Goal: Transaction & Acquisition: Purchase product/service

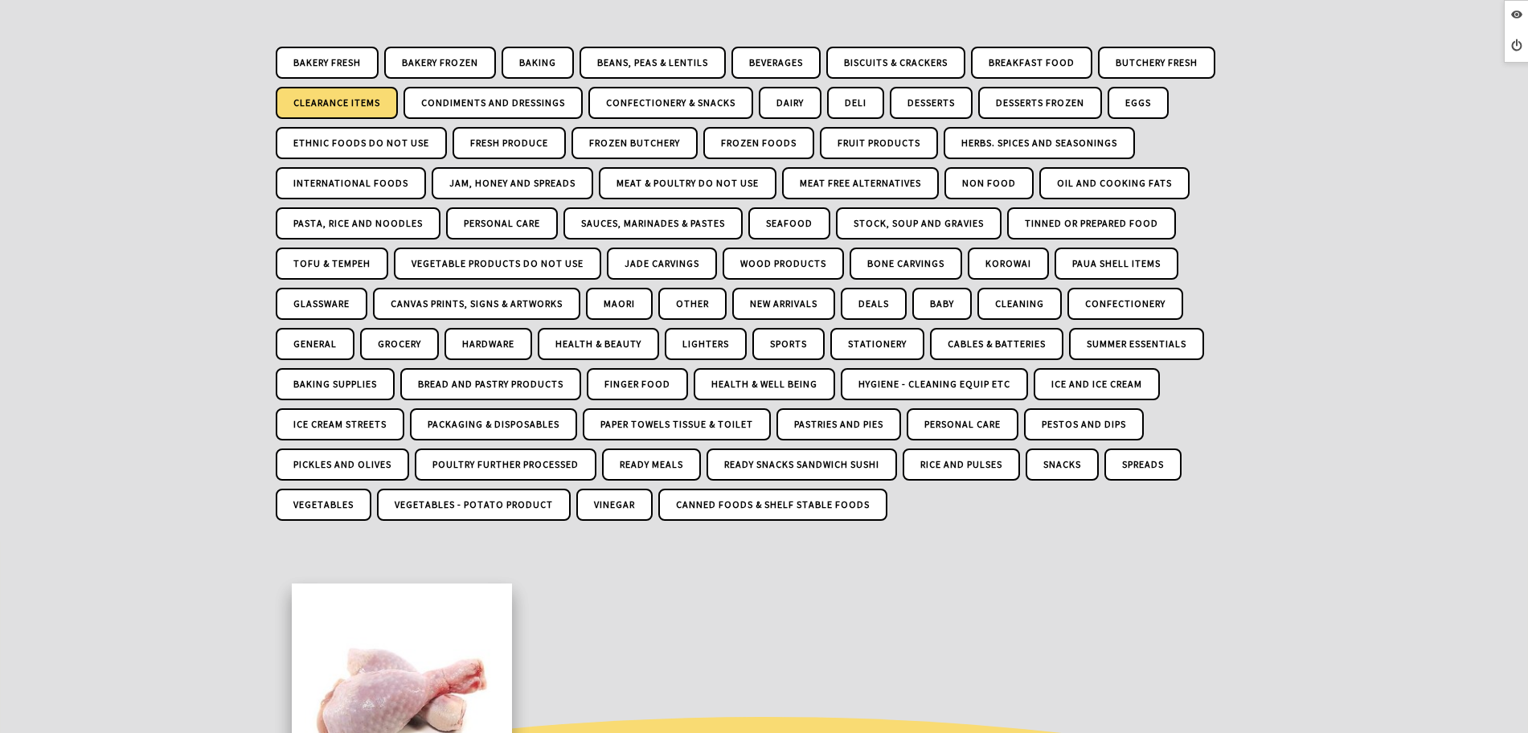
scroll to position [273, 0]
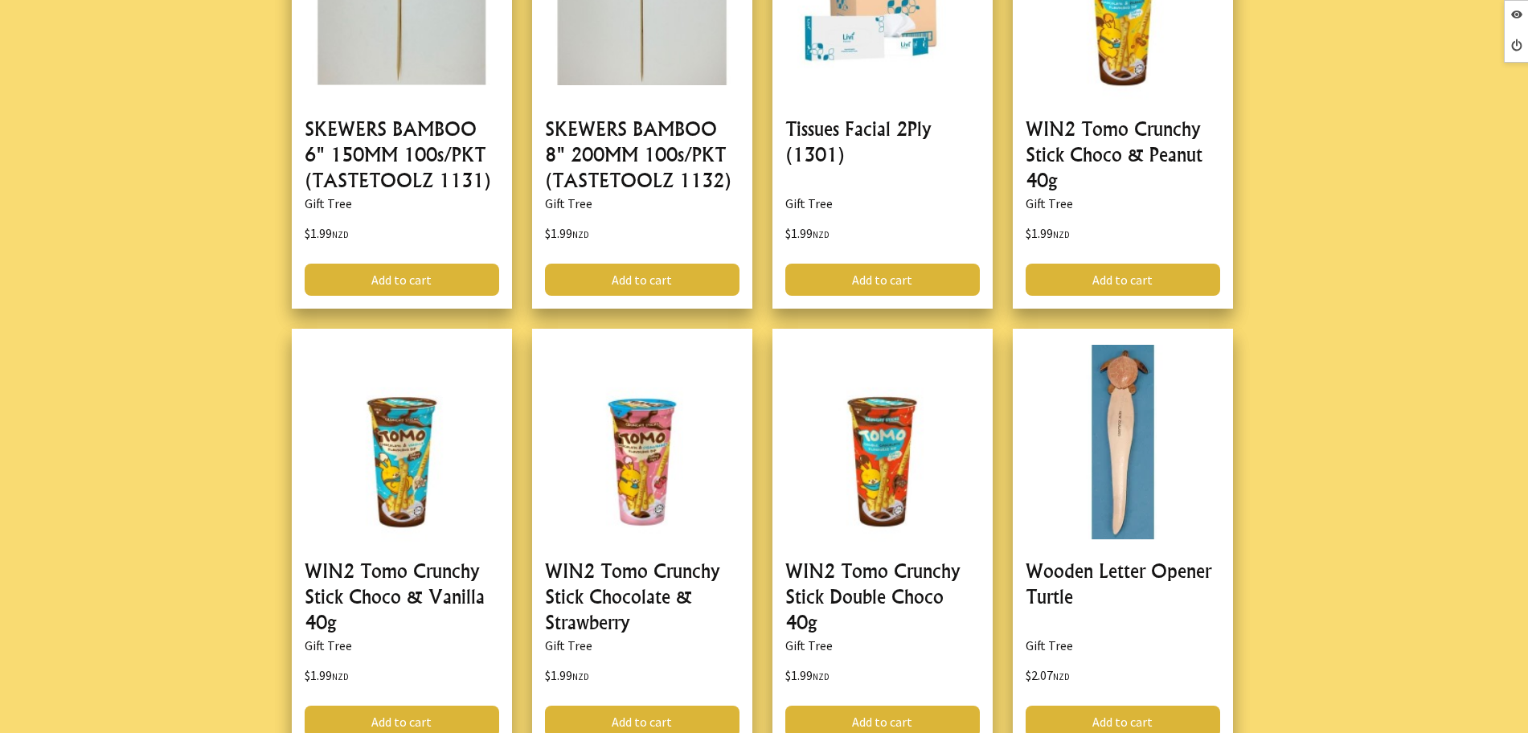
scroll to position [2613, 0]
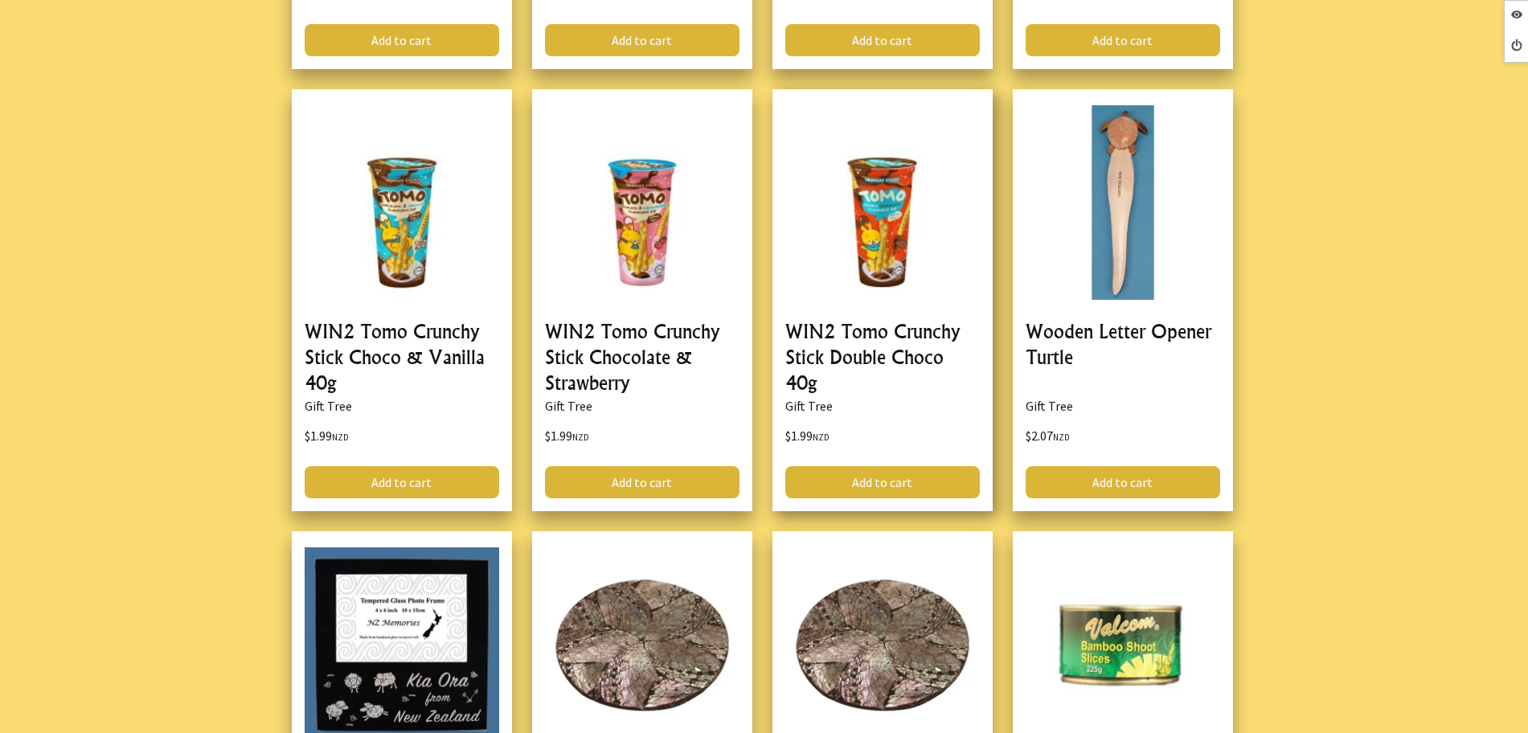
click at [911, 314] on link at bounding box center [883, 300] width 220 height 422
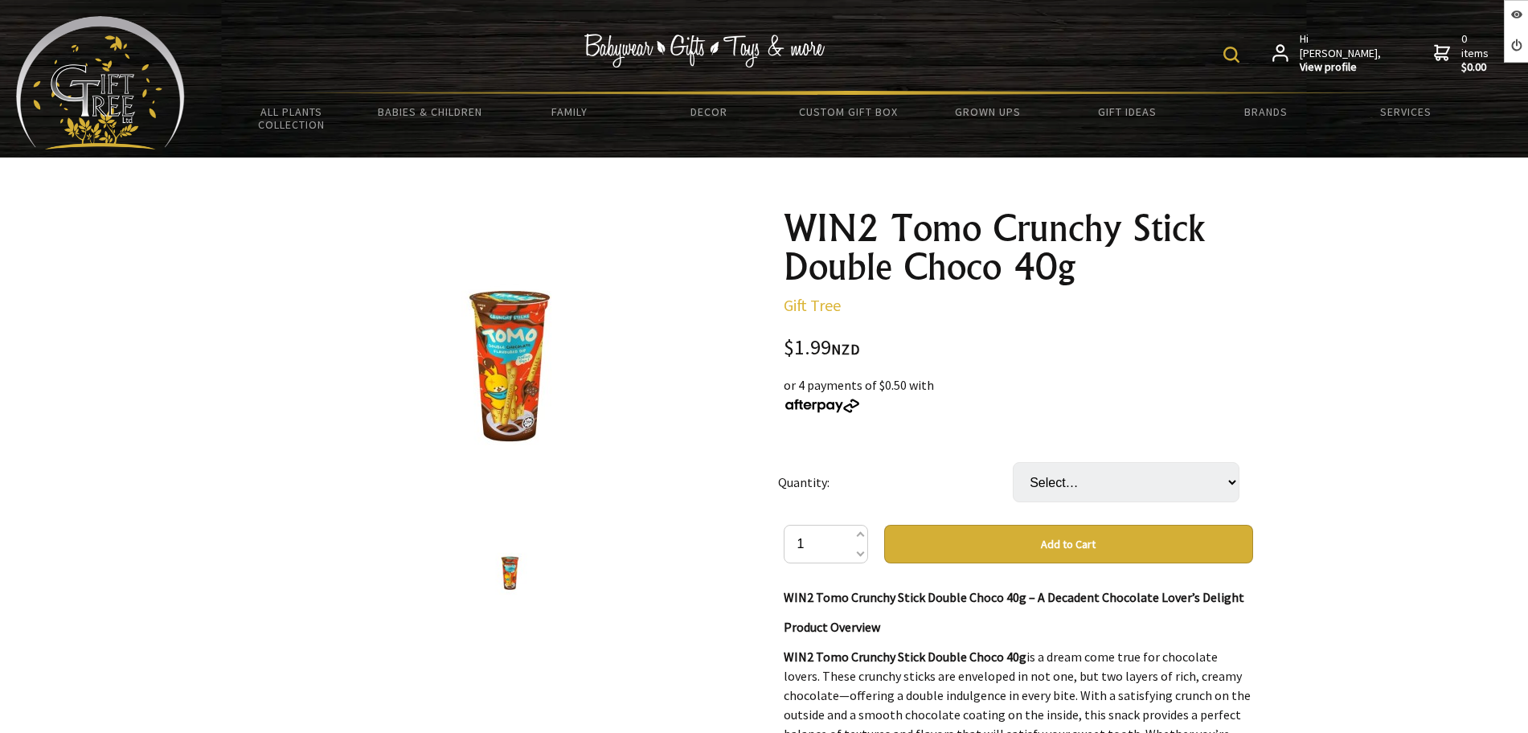
click at [1117, 462] on select "Select… 55 (+ $107.46)" at bounding box center [1126, 482] width 227 height 40
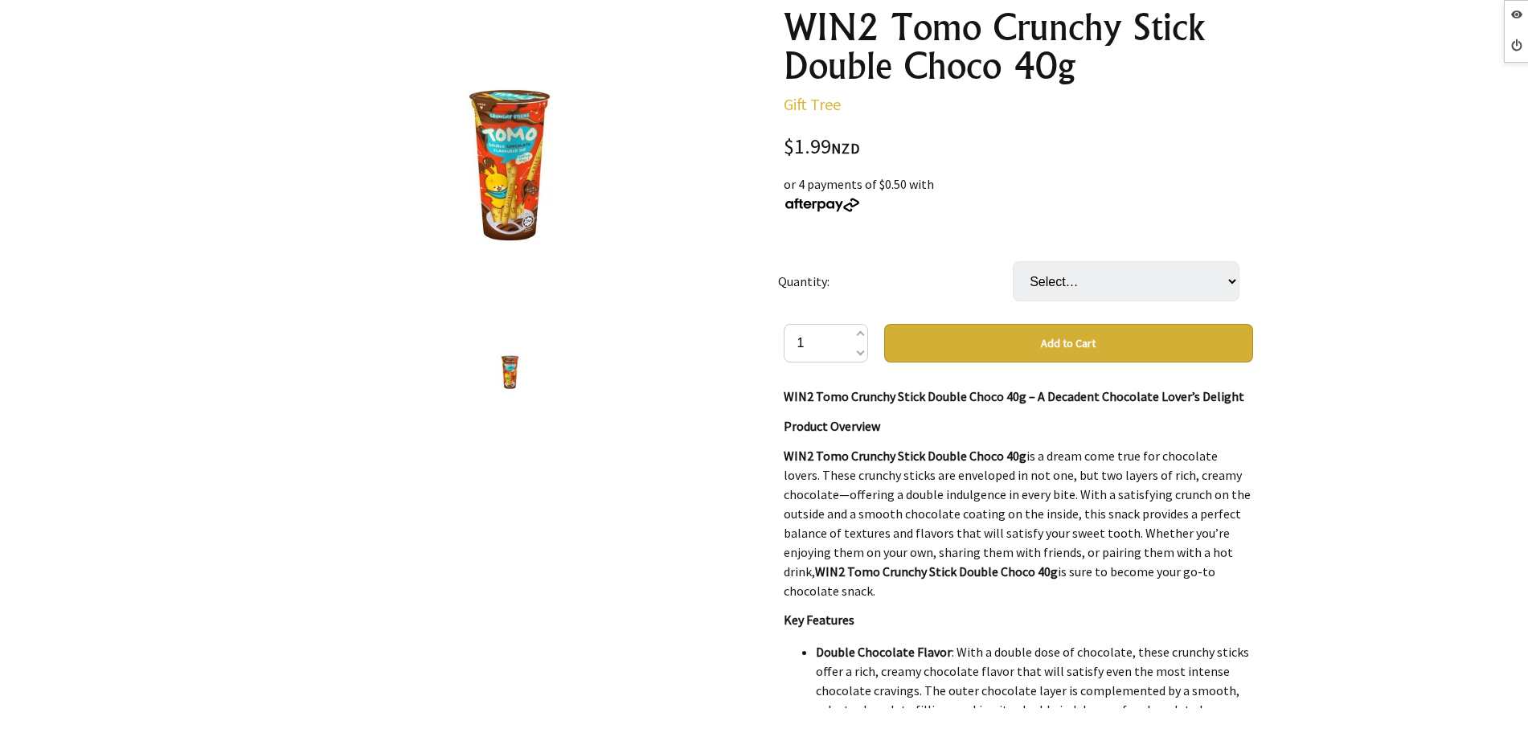
click at [1126, 267] on select "Select… 55 (+ $107.46)" at bounding box center [1126, 281] width 227 height 40
click at [968, 248] on td "Quantity:" at bounding box center [895, 281] width 235 height 85
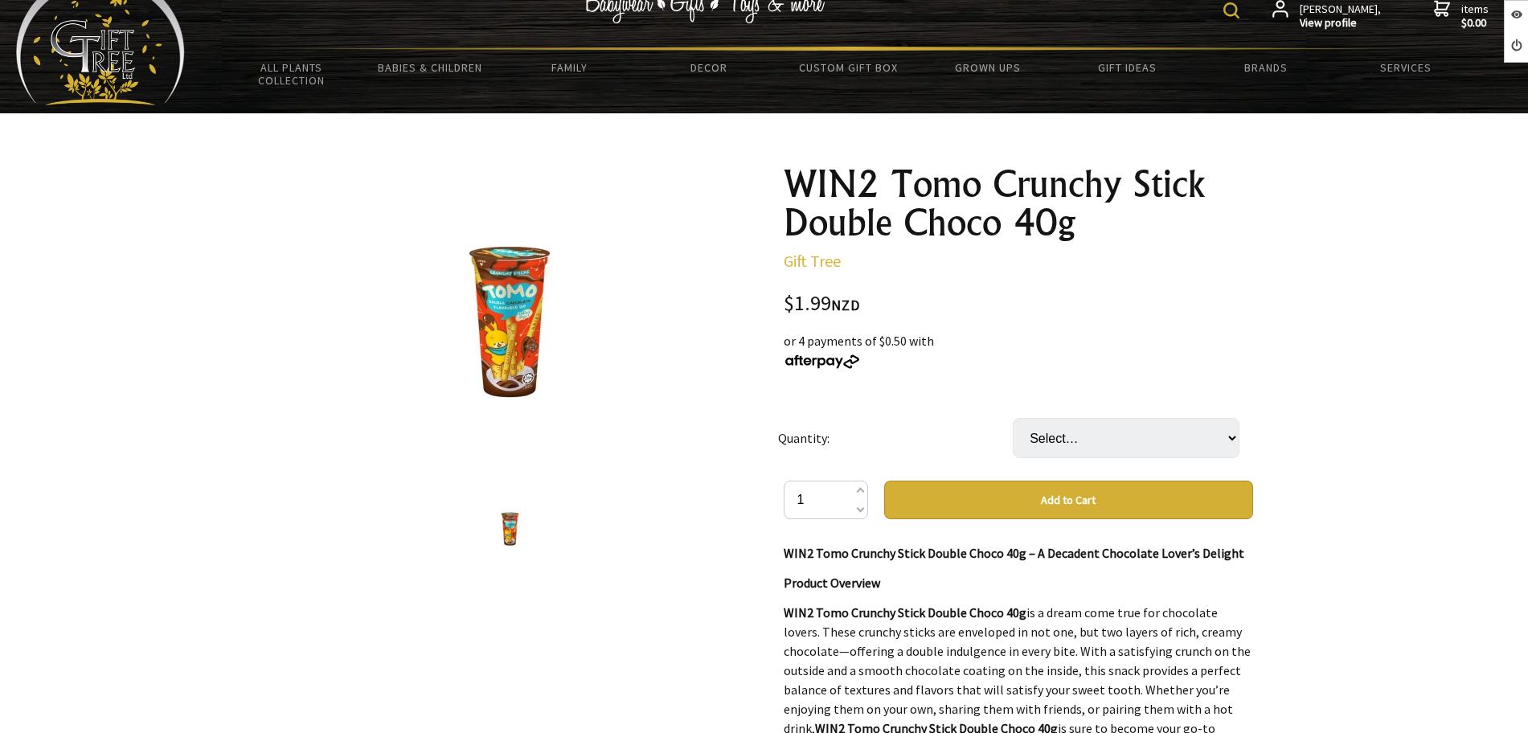
scroll to position [0, 0]
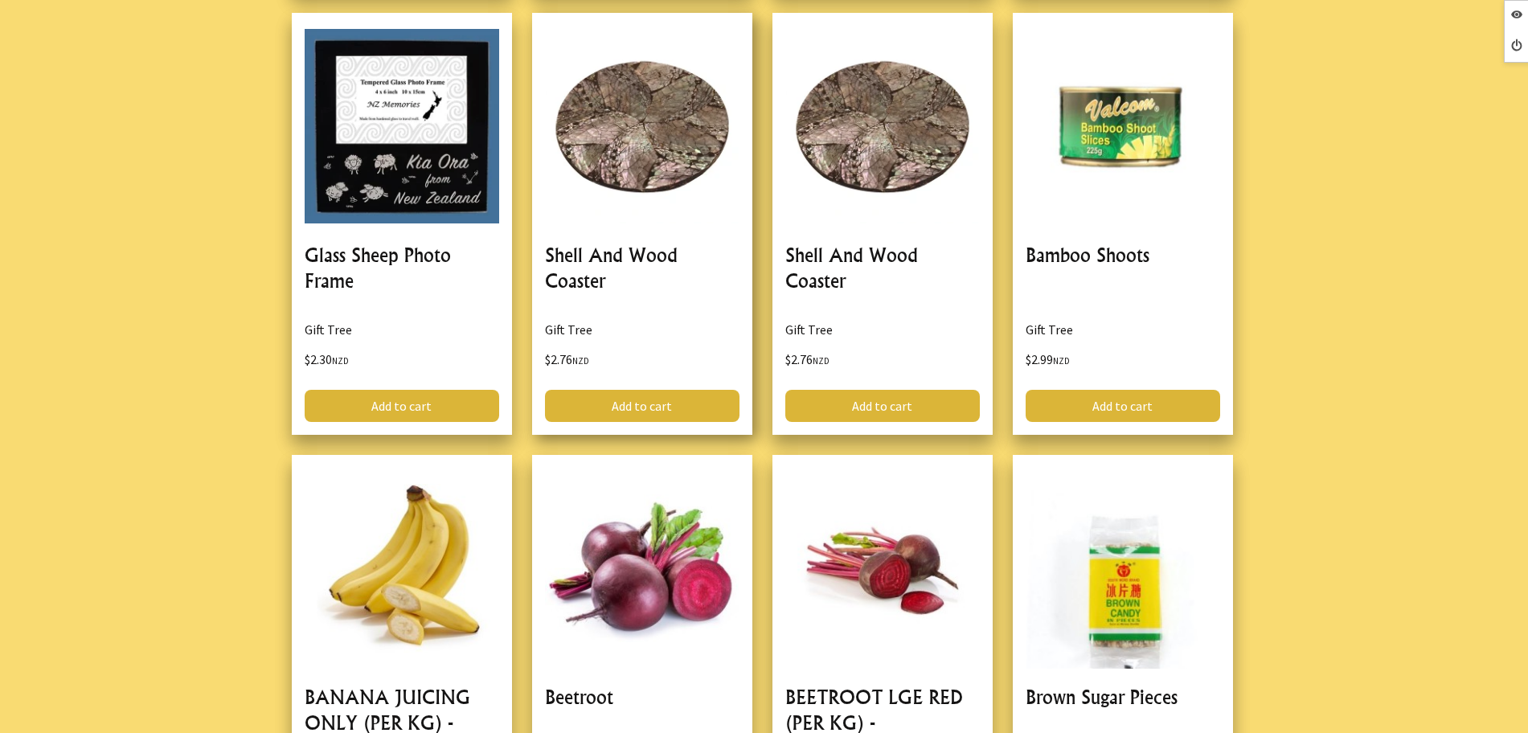
scroll to position [3517, 0]
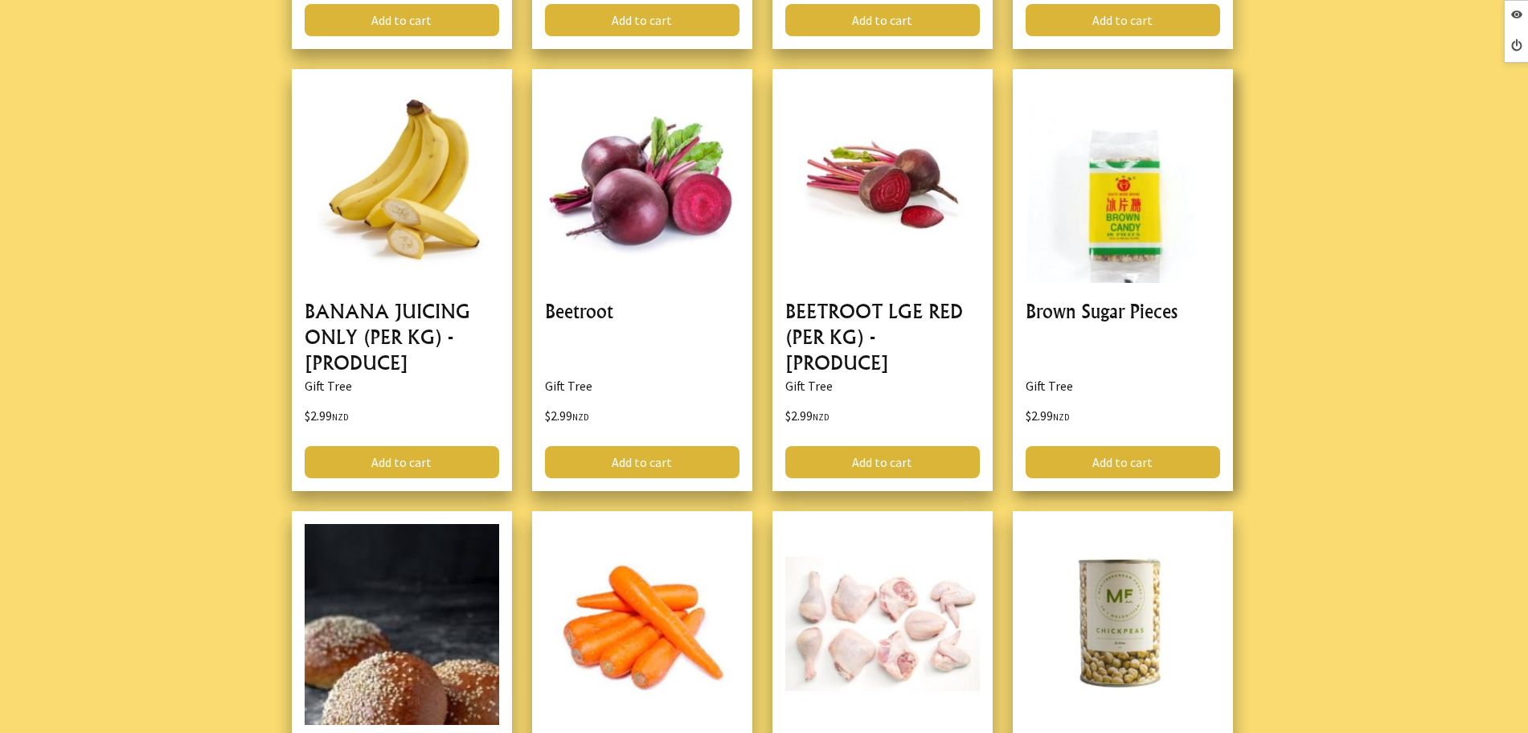
click at [1086, 298] on link at bounding box center [1123, 280] width 220 height 422
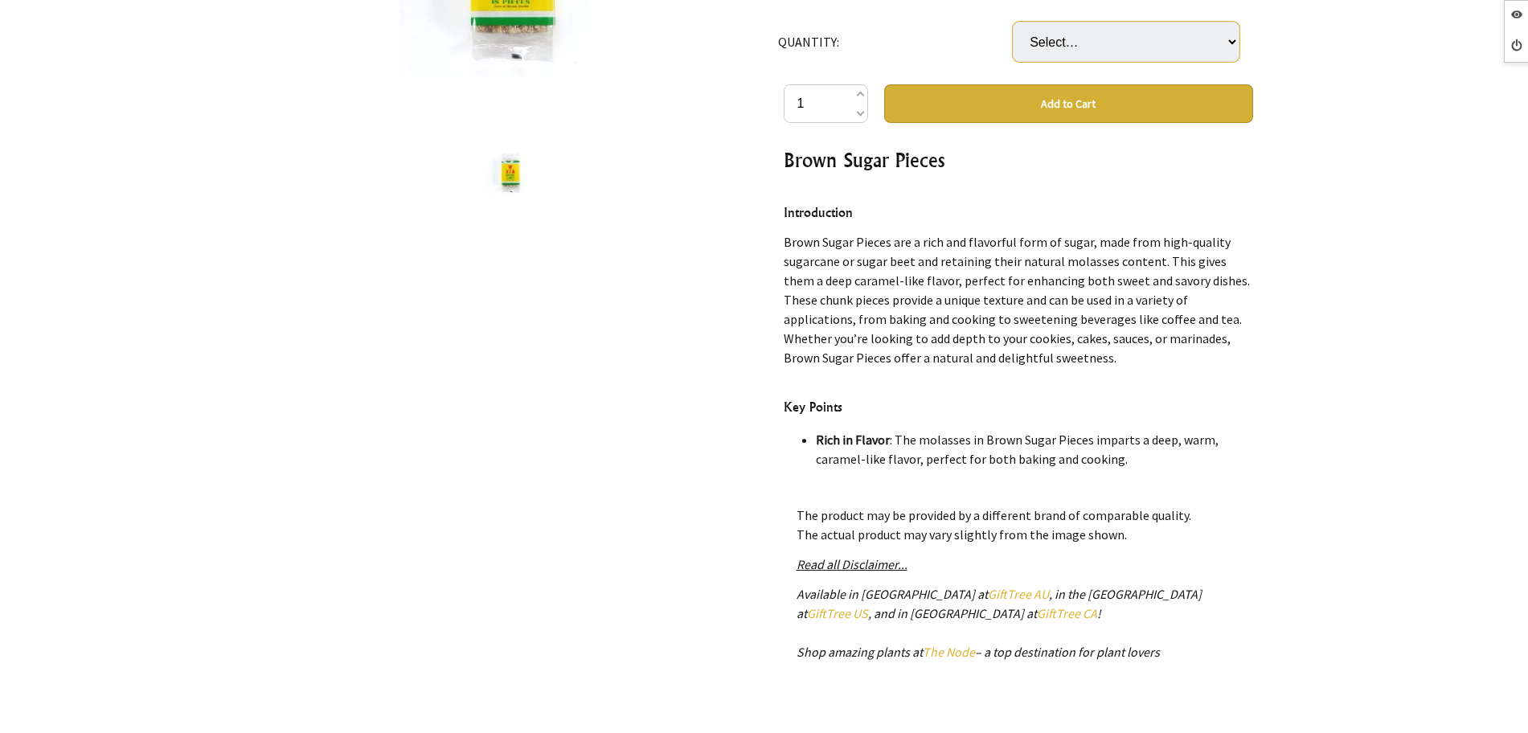
click at [1118, 36] on select "Select… 34 UNIT (+ $98.67)" at bounding box center [1126, 42] width 227 height 40
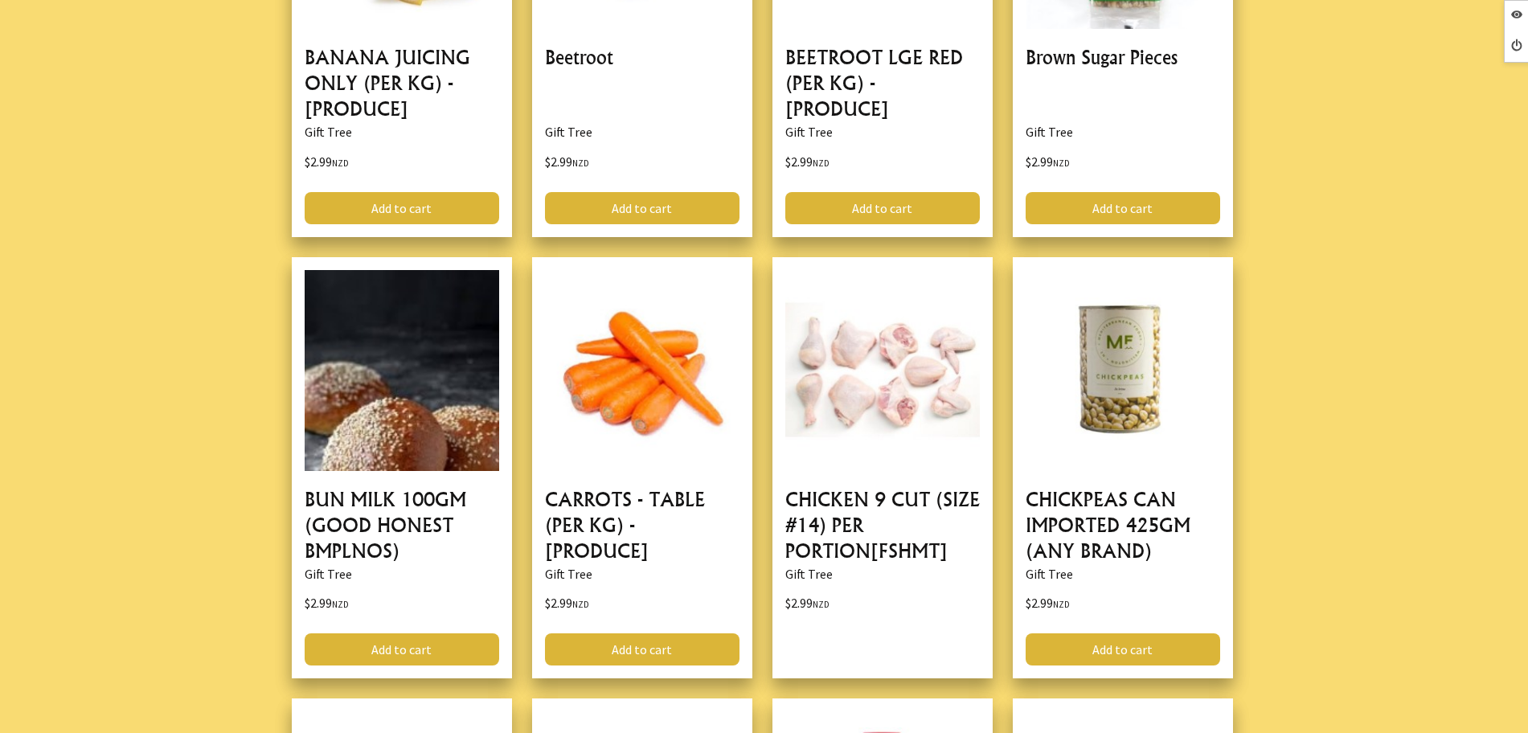
scroll to position [3517, 0]
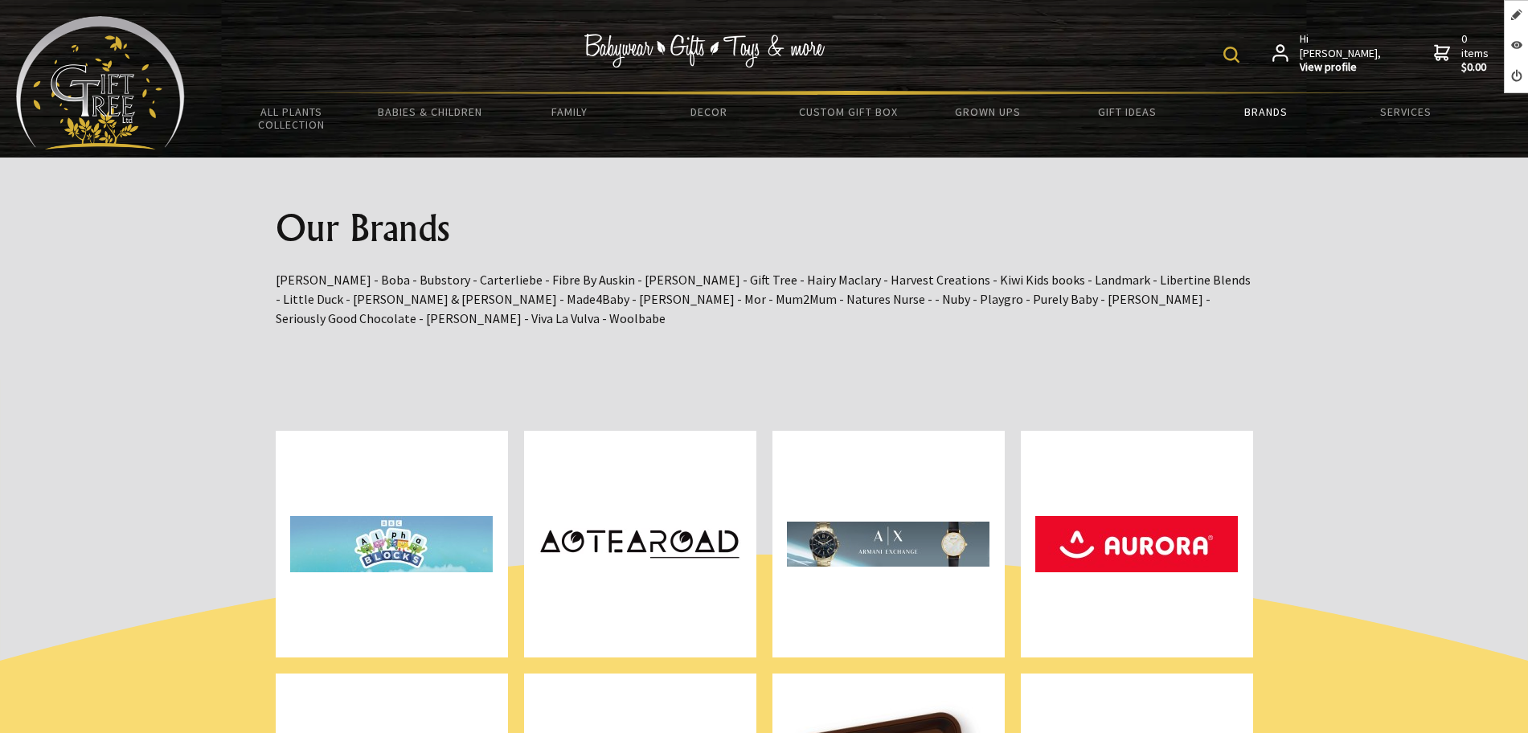
scroll to position [1206, 0]
